Goal: Check status: Check status

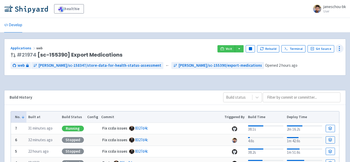
click at [339, 47] on icon at bounding box center [340, 48] width 6 height 6
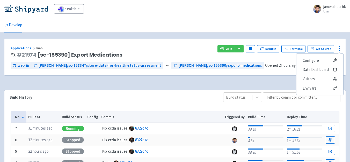
click at [225, 88] on div "Applications web # 21974 [sc-155390] Export Medications Visit Pause Rebuild Ter…" at bounding box center [175, 127] width 342 height 177
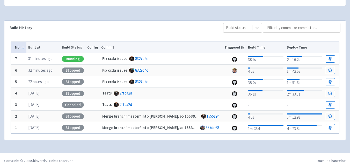
scroll to position [76, 0]
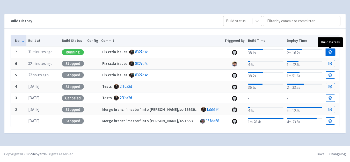
click at [327, 52] on link at bounding box center [330, 51] width 9 height 7
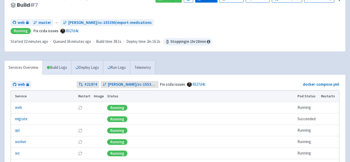
scroll to position [52, 0]
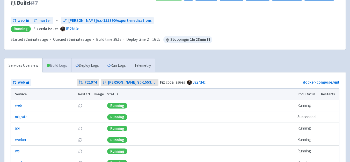
click at [62, 58] on link "Build Logs" at bounding box center [57, 65] width 29 height 14
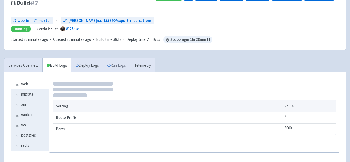
click at [122, 58] on link "Run Logs" at bounding box center [116, 65] width 27 height 14
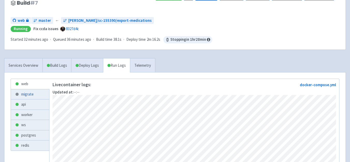
click at [18, 93] on div at bounding box center [17, 94] width 3 height 3
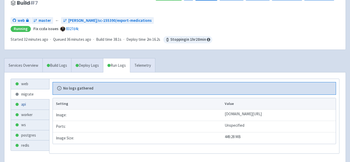
click at [22, 99] on link "api" at bounding box center [30, 104] width 38 height 10
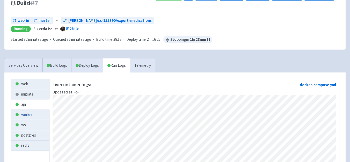
click at [28, 110] on link "worker" at bounding box center [30, 115] width 38 height 10
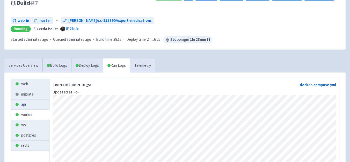
click at [30, 99] on link "api" at bounding box center [30, 104] width 38 height 10
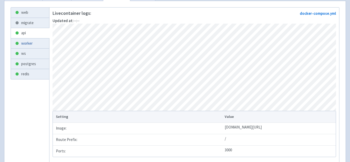
scroll to position [115, 0]
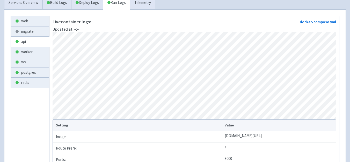
click at [22, 78] on ul "web migrate api worker ws postgres redis" at bounding box center [30, 94] width 39 height 157
click at [25, 78] on link "redis" at bounding box center [30, 83] width 38 height 10
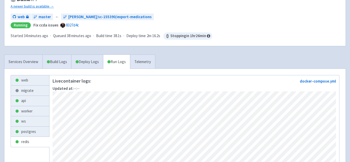
scroll to position [20, 0]
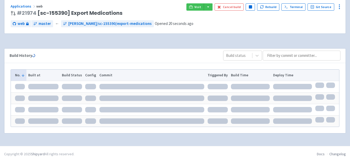
scroll to position [76, 0]
